Goal: Navigation & Orientation: Find specific page/section

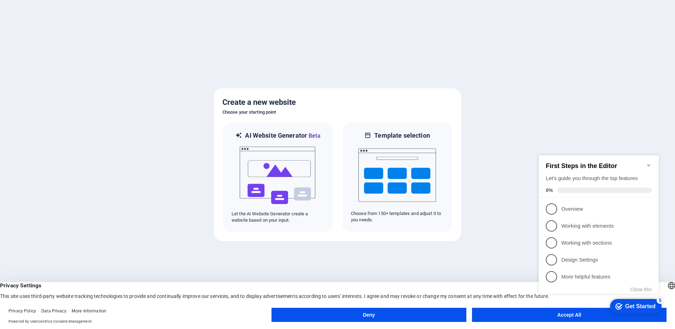
click div "checkmark Get Started 5 First Steps in the Editor Let's guide you through the t…"
click at [649, 162] on icon "Minimize checklist" at bounding box center [649, 165] width 6 height 6
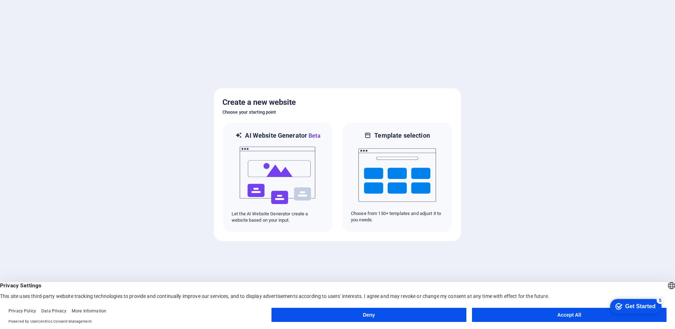
click at [586, 316] on button "Accept All" at bounding box center [569, 315] width 195 height 14
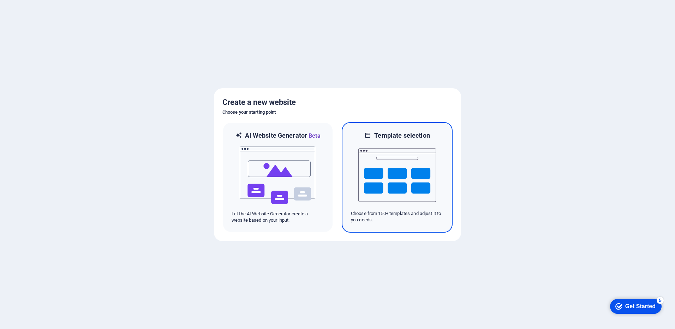
click at [368, 186] on img at bounding box center [397, 175] width 78 height 71
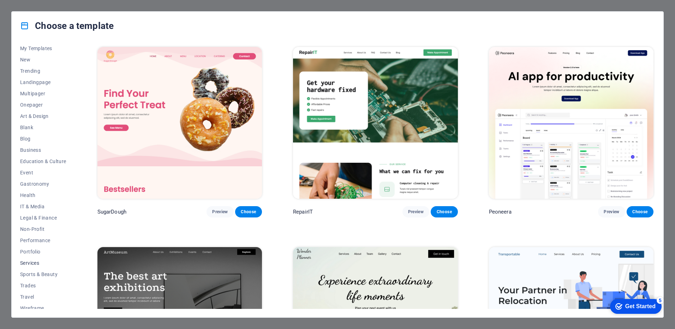
scroll to position [19, 0]
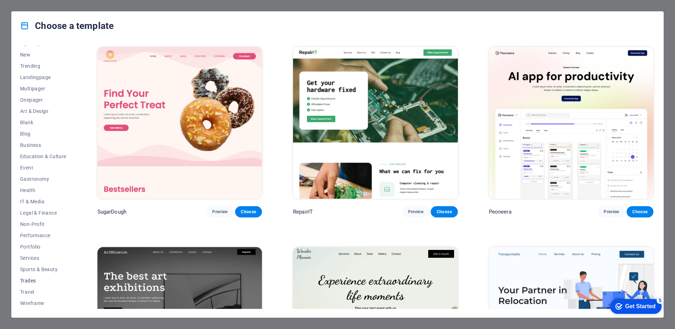
click at [31, 280] on span "Trades" at bounding box center [43, 281] width 46 height 6
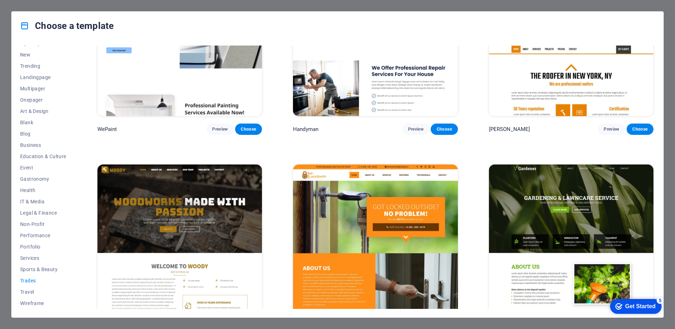
scroll to position [106, 0]
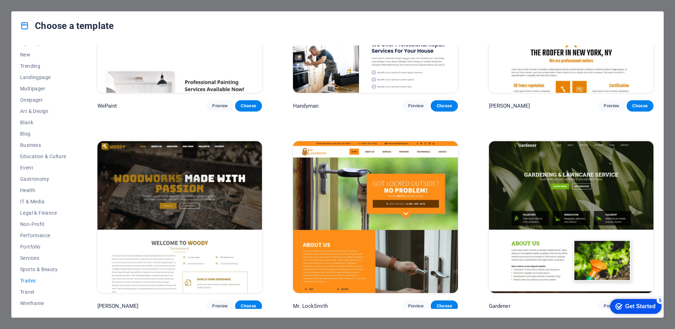
click at [193, 186] on img at bounding box center [179, 217] width 165 height 152
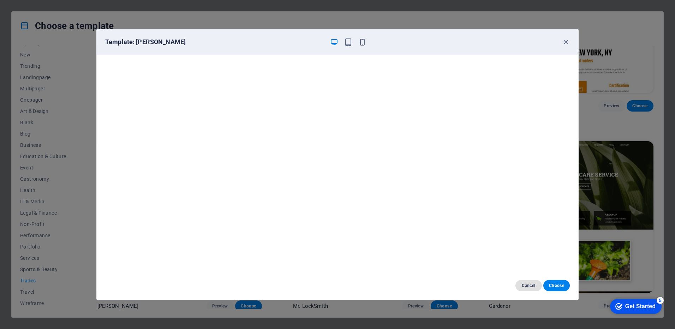
click at [530, 286] on span "Cancel" at bounding box center [528, 286] width 15 height 6
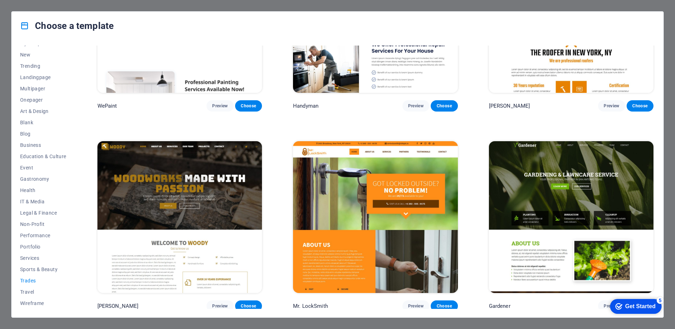
click at [359, 208] on img at bounding box center [375, 217] width 165 height 152
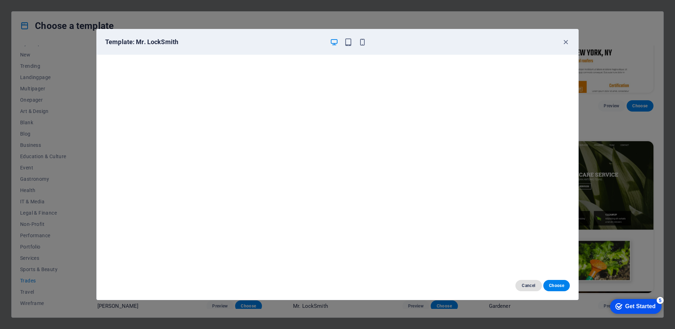
click at [533, 285] on span "Cancel" at bounding box center [528, 286] width 15 height 6
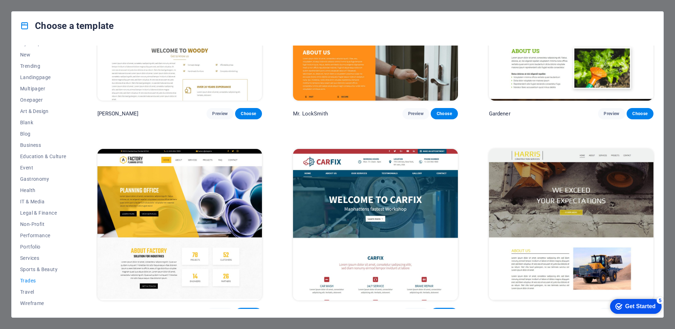
scroll to position [306, 0]
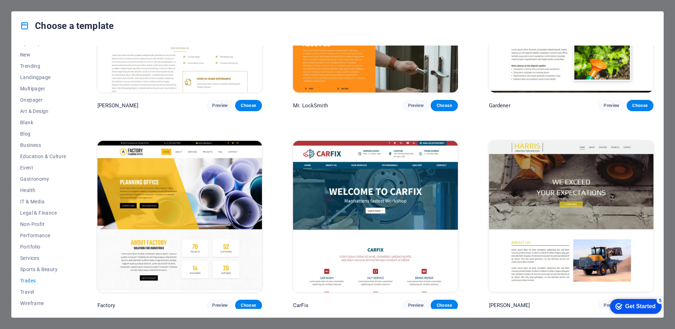
click at [553, 216] on img at bounding box center [571, 217] width 165 height 152
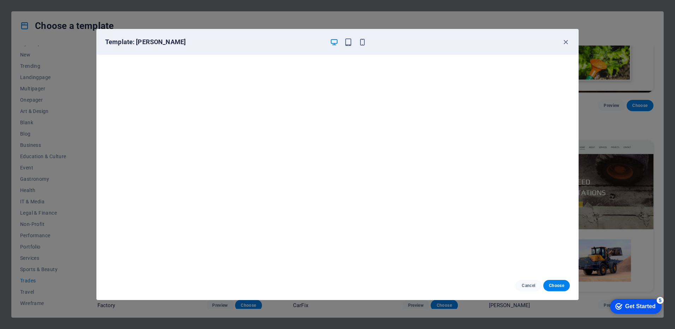
scroll to position [2, 0]
click at [528, 285] on span "Cancel" at bounding box center [528, 286] width 15 height 6
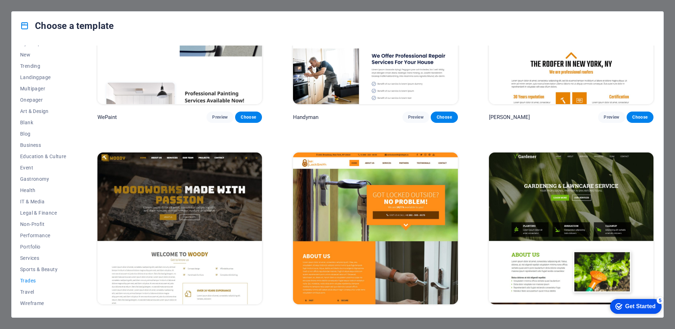
scroll to position [0, 0]
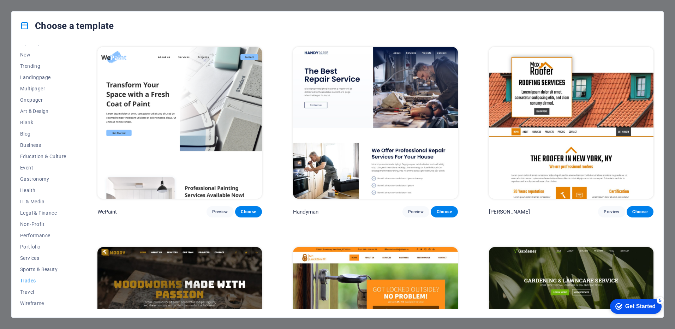
click at [615, 18] on div "Choose a template" at bounding box center [338, 26] width 652 height 28
